Goal: Task Accomplishment & Management: Use online tool/utility

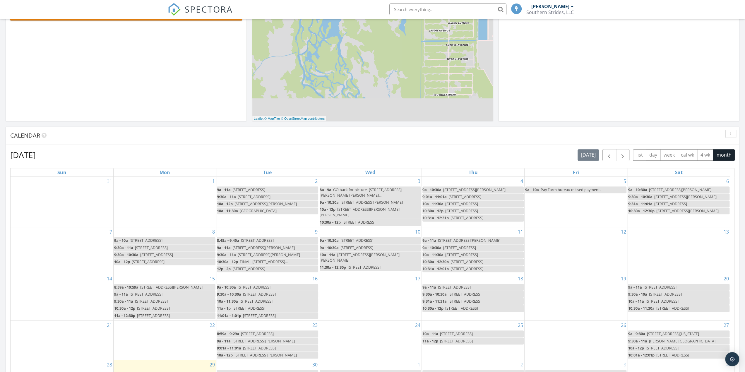
scroll to position [205, 0]
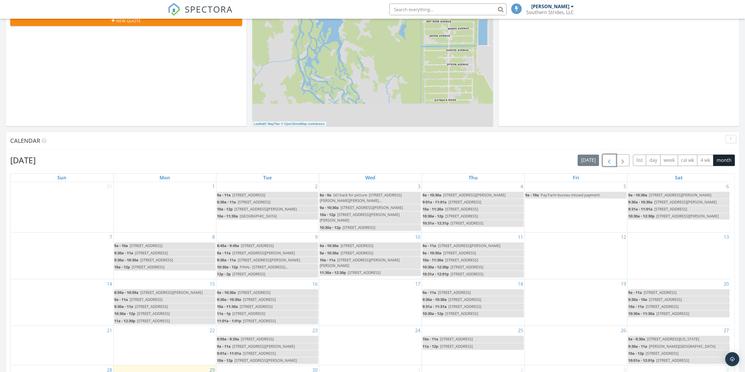
click at [613, 163] on span "button" at bounding box center [609, 160] width 7 height 7
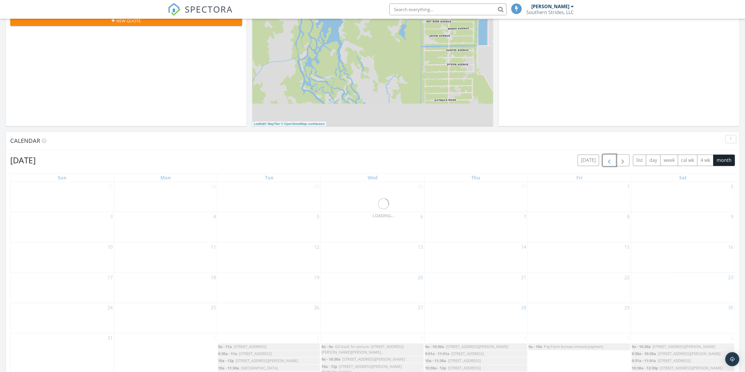
scroll to position [0, 0]
click at [613, 163] on span "button" at bounding box center [609, 160] width 7 height 7
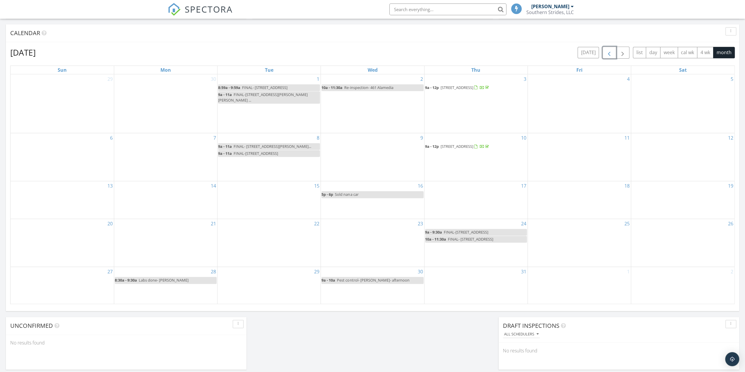
scroll to position [293, 0]
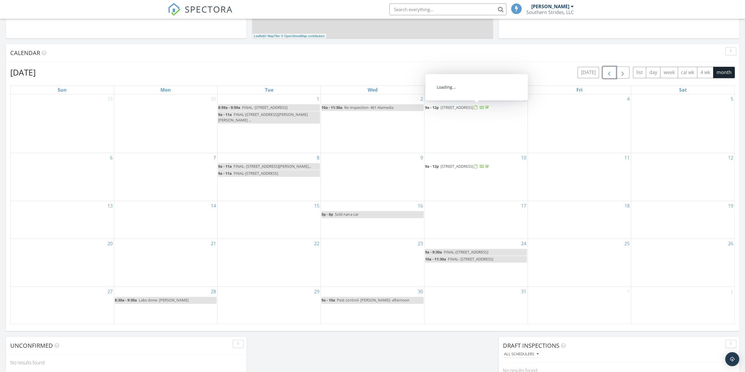
click at [464, 106] on span "793 Ontario St, NW , Palm Bay 32907" at bounding box center [457, 107] width 33 height 5
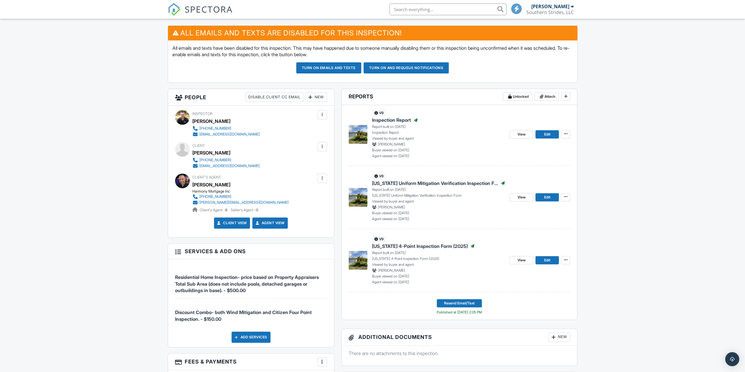
scroll to position [146, 0]
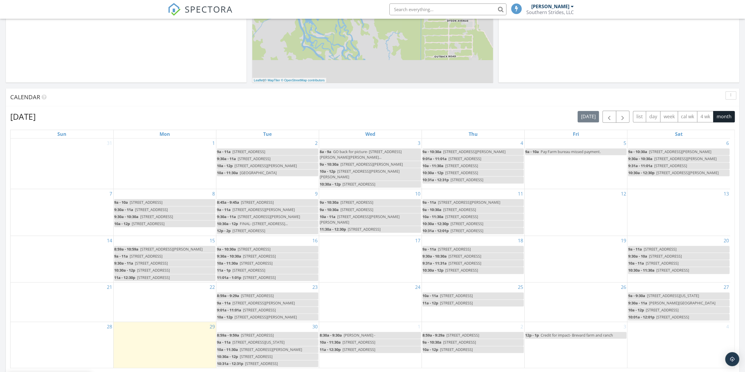
scroll to position [249, 0]
click at [609, 122] on div "September 2025 today list day week cal wk 4 wk month Sun Mon Tue Wed Thu Fri Sa…" at bounding box center [372, 240] width 724 height 258
click at [607, 117] on button "button" at bounding box center [609, 117] width 14 height 12
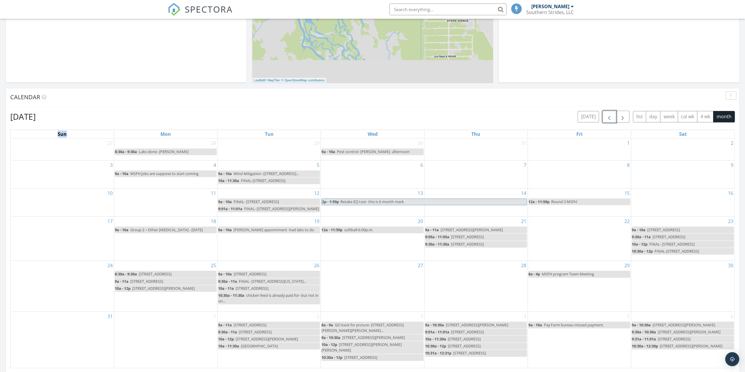
click at [607, 117] on button "button" at bounding box center [609, 117] width 14 height 12
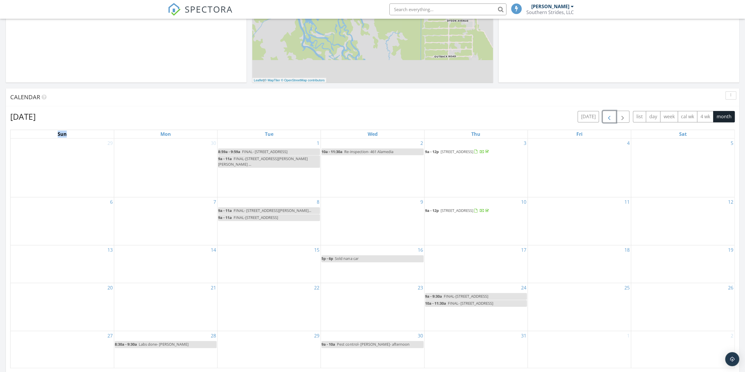
click at [470, 211] on span "740 Altamira St, NW , Palm Bay 32780" at bounding box center [457, 210] width 33 height 5
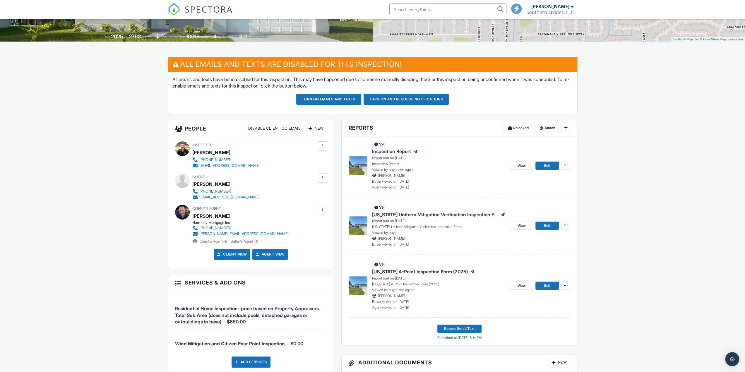
scroll to position [117, 0]
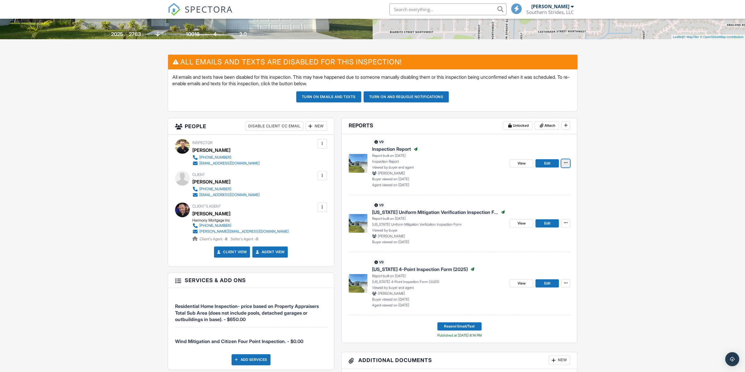
click at [567, 163] on span at bounding box center [566, 163] width 6 height 6
click at [527, 217] on input "RRB Log" at bounding box center [537, 219] width 60 height 13
click at [568, 163] on span at bounding box center [566, 163] width 6 height 6
click at [528, 206] on input "View Log" at bounding box center [537, 205] width 60 height 13
